Goal: Task Accomplishment & Management: Manage account settings

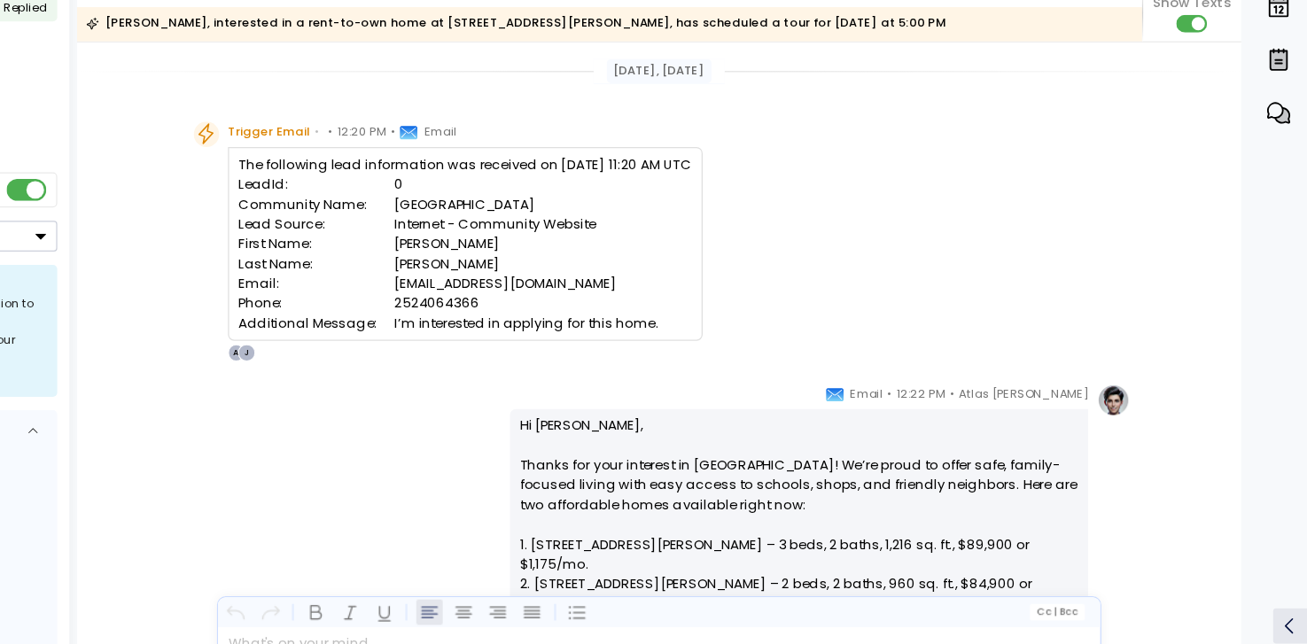
scroll to position [334, 0]
